Goal: Transaction & Acquisition: Purchase product/service

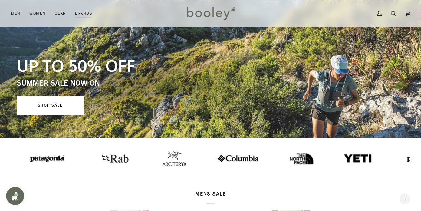
scroll to position [32, 0]
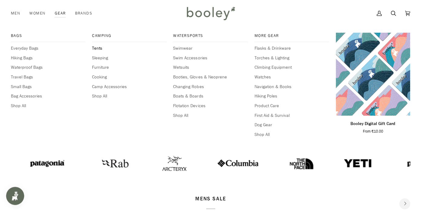
click at [94, 47] on span "Tents" at bounding box center [129, 48] width 75 height 7
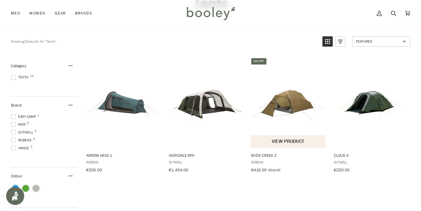
scroll to position [55, 0]
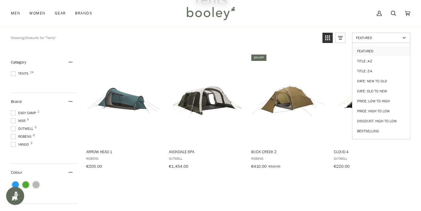
click at [392, 40] on span "Featured" at bounding box center [378, 37] width 45 height 5
click at [404, 37] on link "Featured" at bounding box center [381, 38] width 58 height 10
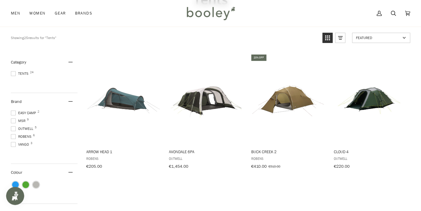
click at [403, 40] on link "Featured" at bounding box center [381, 38] width 58 height 10
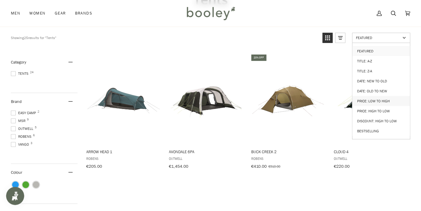
click at [376, 98] on link "Price: Low to High" at bounding box center [382, 101] width 58 height 10
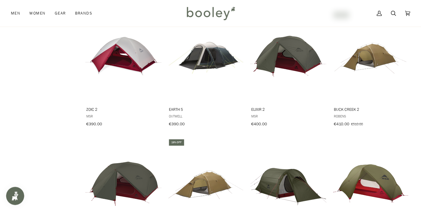
scroll to position [338, 0]
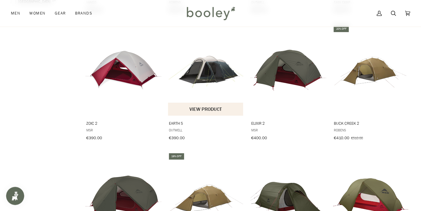
click at [212, 68] on img "Earth 5" at bounding box center [206, 70] width 76 height 76
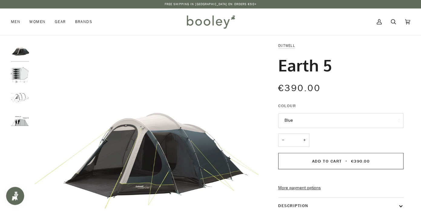
click at [20, 73] on img "Outwell Earth 5 - Booley Galway" at bounding box center [20, 75] width 18 height 18
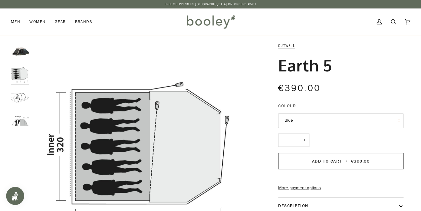
click at [21, 99] on img "Outwell Earth 5 - Booley Galway" at bounding box center [20, 98] width 18 height 18
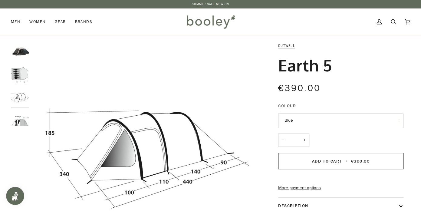
click at [22, 122] on img "Outwell Earth 5 - Booley Galway" at bounding box center [20, 121] width 18 height 18
